Goal: Transaction & Acquisition: Obtain resource

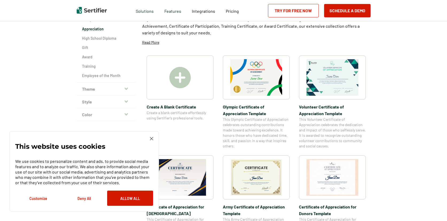
click at [151, 136] on div "This website uses cookies We use cookies to personalize content and ads, to pro…" at bounding box center [84, 171] width 150 height 81
click at [152, 139] on img at bounding box center [151, 138] width 3 height 3
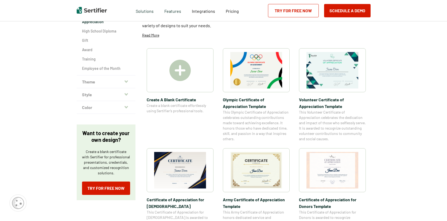
scroll to position [87, 0]
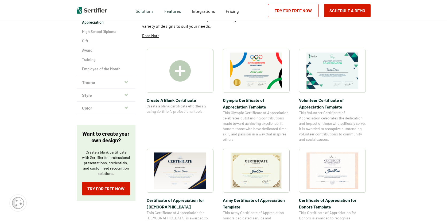
click at [246, 173] on img at bounding box center [256, 171] width 52 height 37
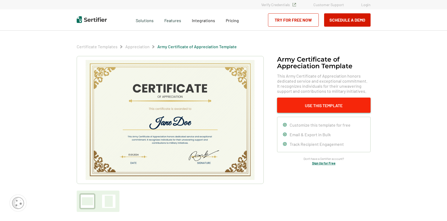
click at [313, 105] on button "Use This Template" at bounding box center [323, 105] width 93 height 15
